Goal: Task Accomplishment & Management: Use online tool/utility

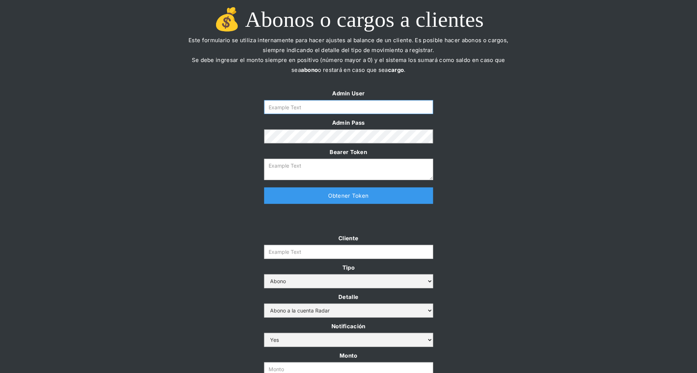
click at [319, 111] on input "Form" at bounding box center [348, 107] width 169 height 14
type input "[PERSON_NAME][EMAIL_ADDRESS][DOMAIN_NAME]"
click at [321, 193] on link "Obtener Token" at bounding box center [348, 196] width 169 height 17
type textarea "[SECURITY_DATA]"
click at [294, 254] on input "Cliente" at bounding box center [348, 252] width 169 height 14
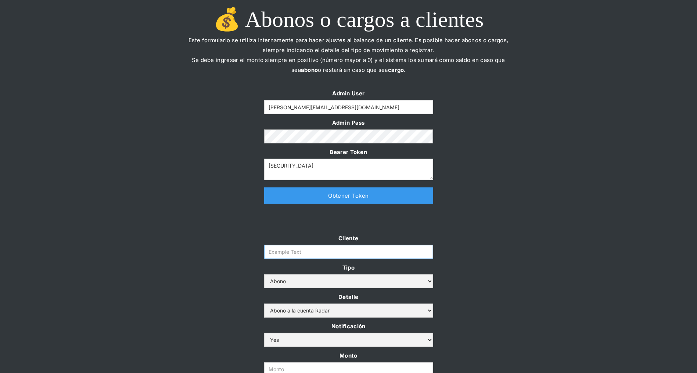
paste input "prontopaga"
type input "prontopaga"
click at [198, 291] on div "Cliente prontopaga Tipo Abono Cargo Detalle Abono a la cuenta Radar Devolución …" at bounding box center [348, 321] width 697 height 174
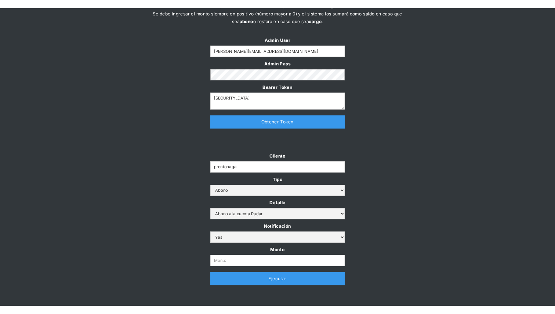
scroll to position [108, 0]
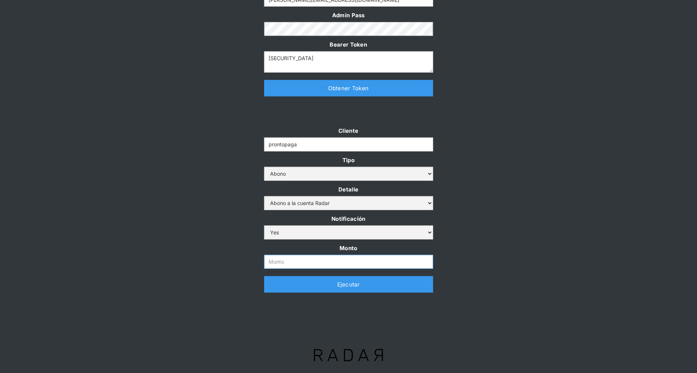
click at [286, 262] on input "Monto" at bounding box center [348, 262] width 169 height 14
paste input "$3,000,000,000"
type input "3.000.000.000"
click at [215, 241] on div "Cliente prontopaga Tipo Abono Cargo Detalle Abono a la cuenta Radar Devolución …" at bounding box center [348, 213] width 697 height 174
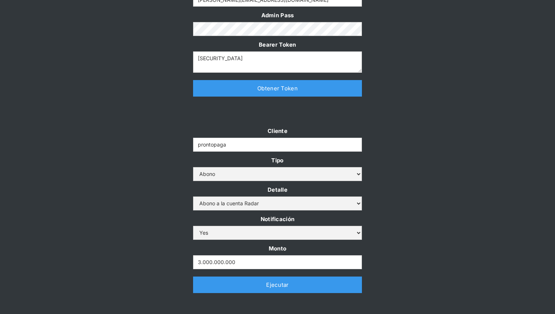
click at [420, 134] on div "Cliente prontopaga Tipo Abono Cargo Detalle Abono a la cuenta Radar Devolución …" at bounding box center [277, 213] width 555 height 174
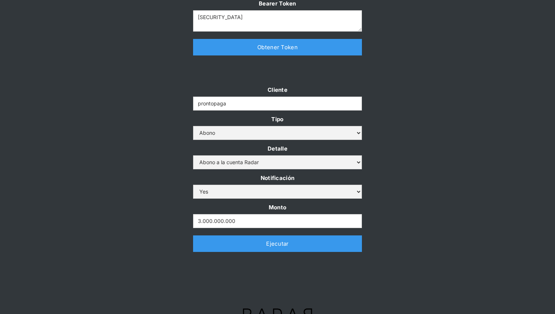
scroll to position [167, 0]
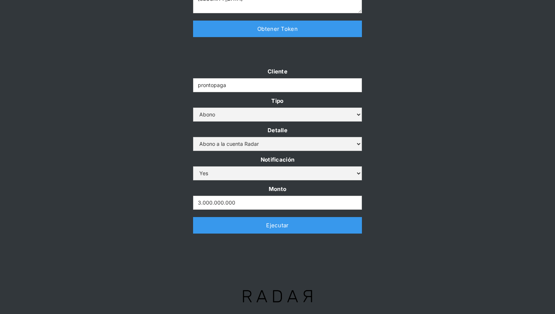
click at [278, 225] on link "Ejecutar" at bounding box center [277, 225] width 169 height 17
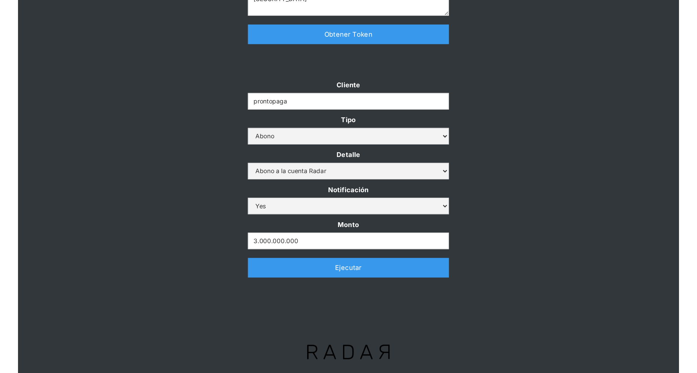
scroll to position [0, 0]
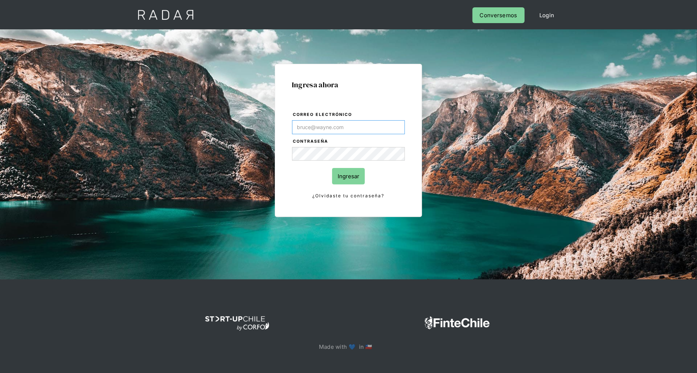
type input "[PERSON_NAME][EMAIL_ADDRESS][DOMAIN_NAME]"
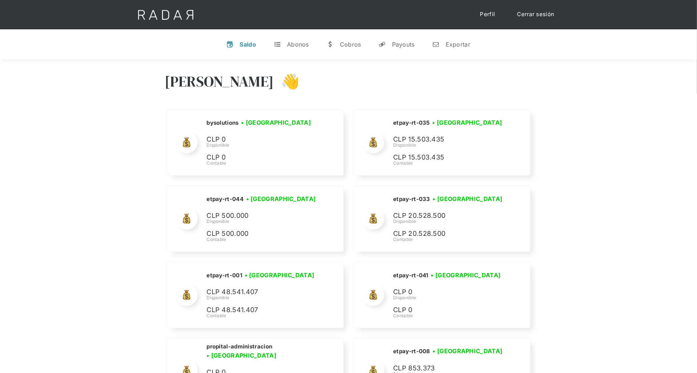
scroll to position [2982, 0]
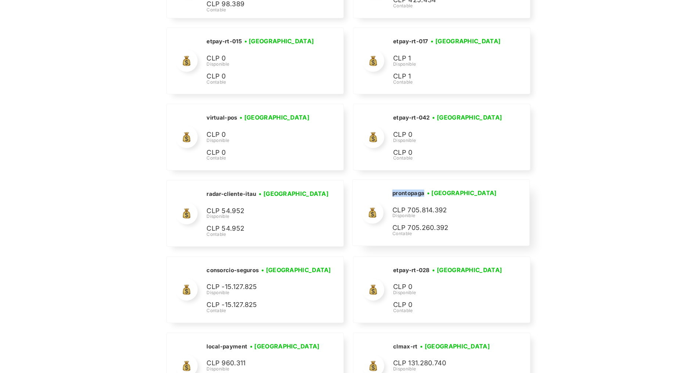
drag, startPoint x: 391, startPoint y: 186, endPoint x: 428, endPoint y: 187, distance: 36.7
click at [428, 187] on div "prontopaga • Conectada • Desconectada CLP 705.814.392 Disponible CLP 705.260.39…" at bounding box center [441, 213] width 176 height 66
copy h2 "prontopaga"
